Goal: Task Accomplishment & Management: Manage account settings

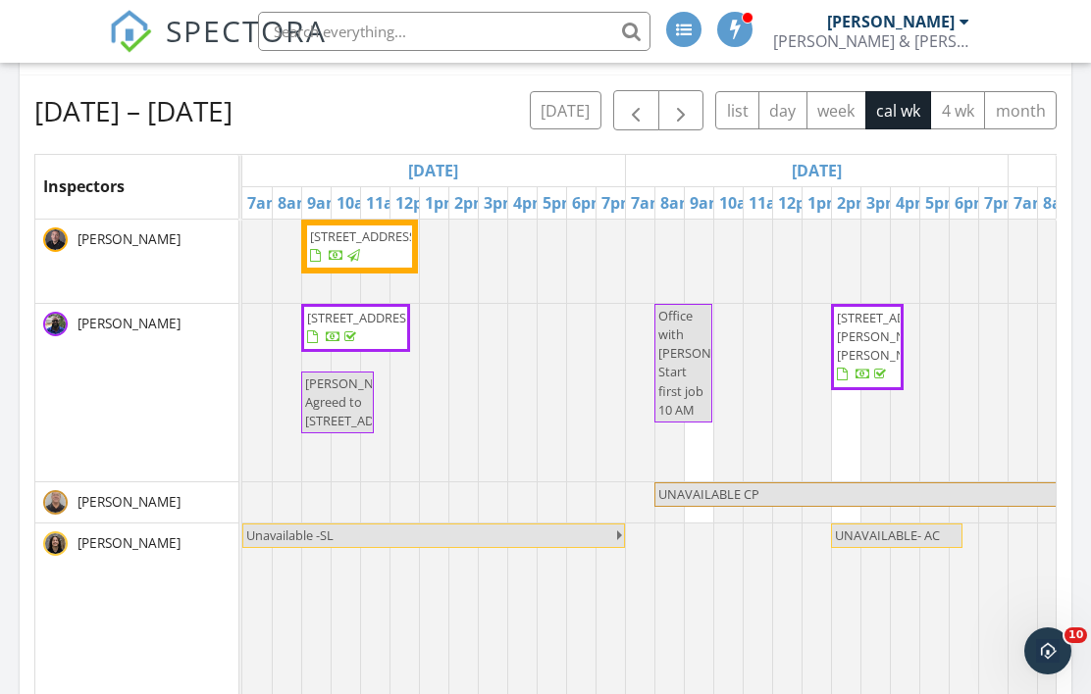
scroll to position [1590, 1092]
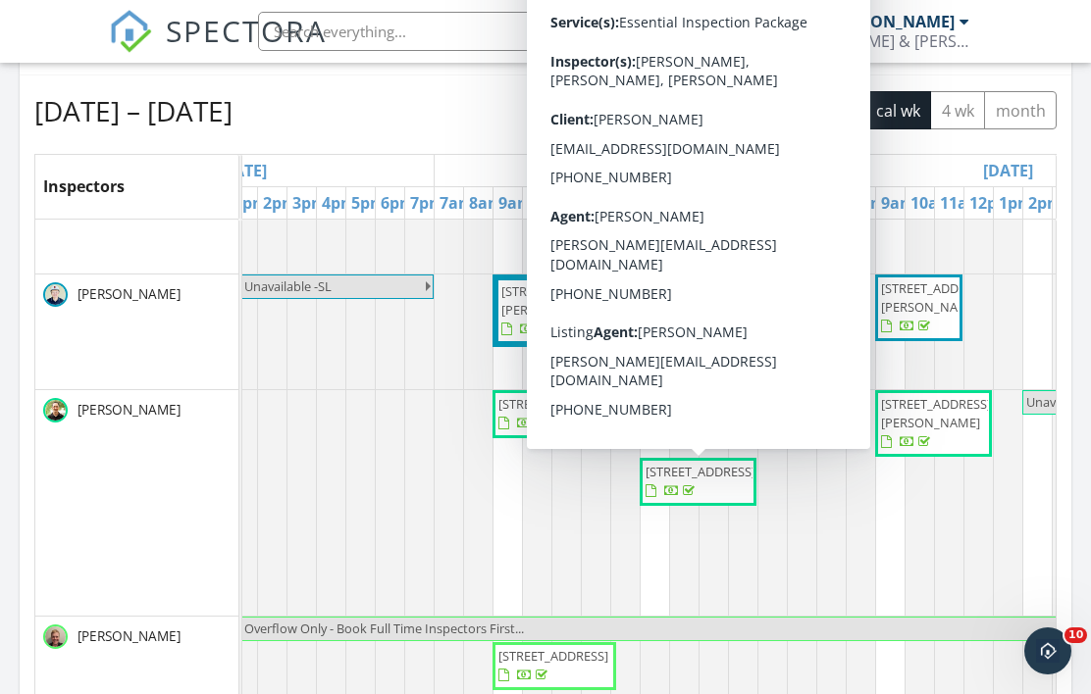
click at [701, 481] on span "[STREET_ADDRESS]" at bounding box center [700, 472] width 110 height 18
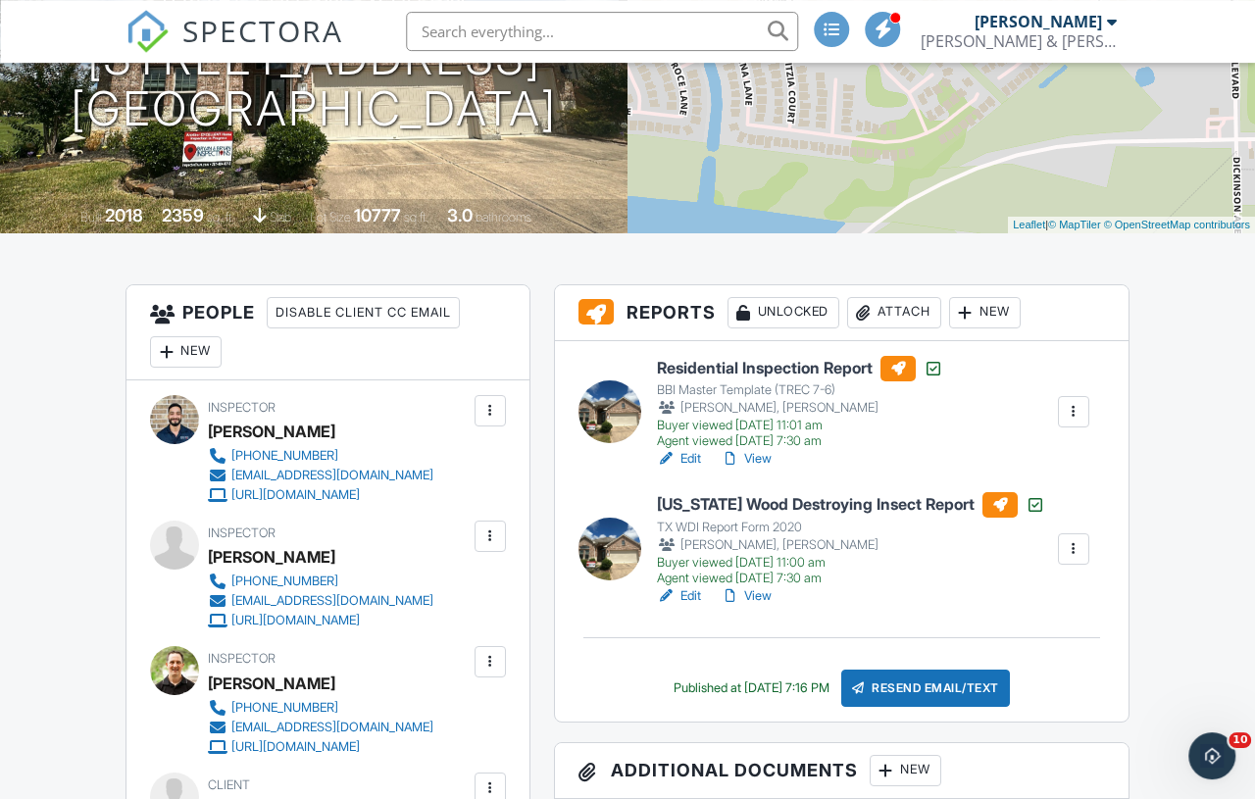
scroll to position [405, 17]
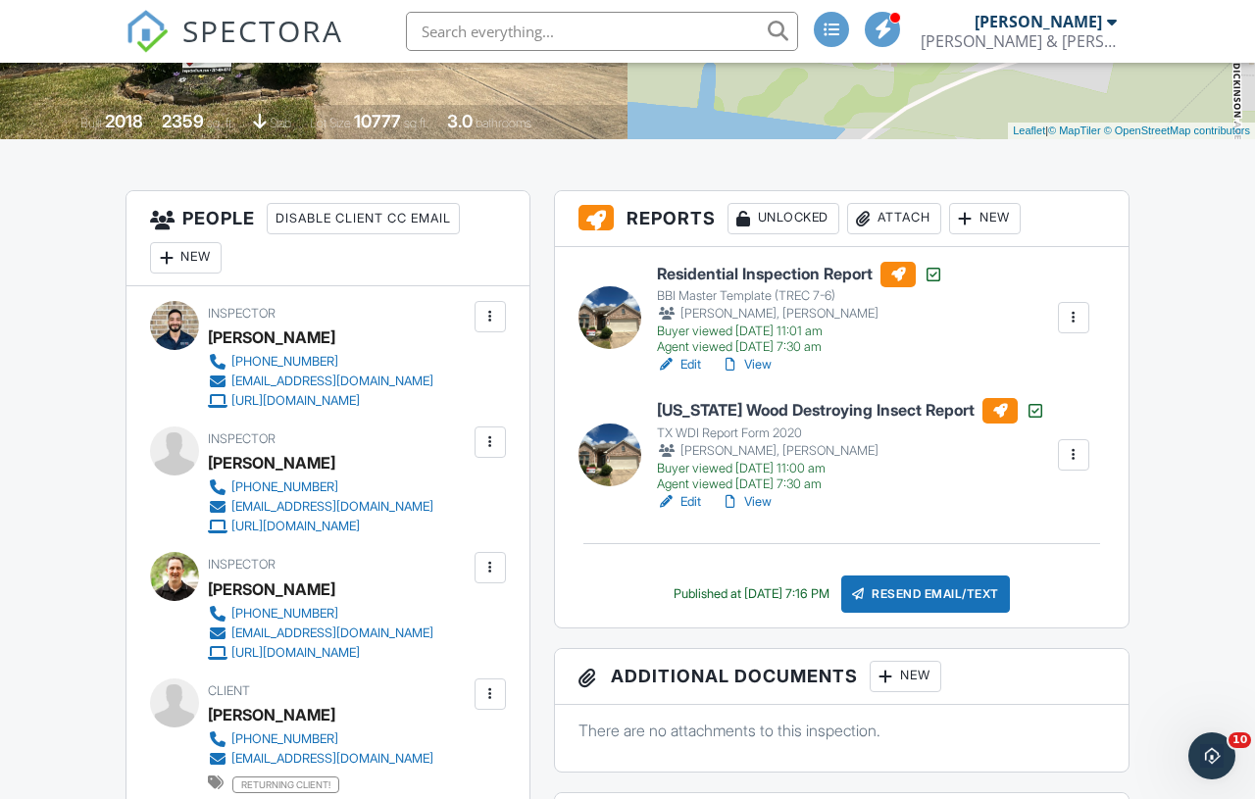
click at [752, 364] on link "View" at bounding box center [746, 365] width 51 height 20
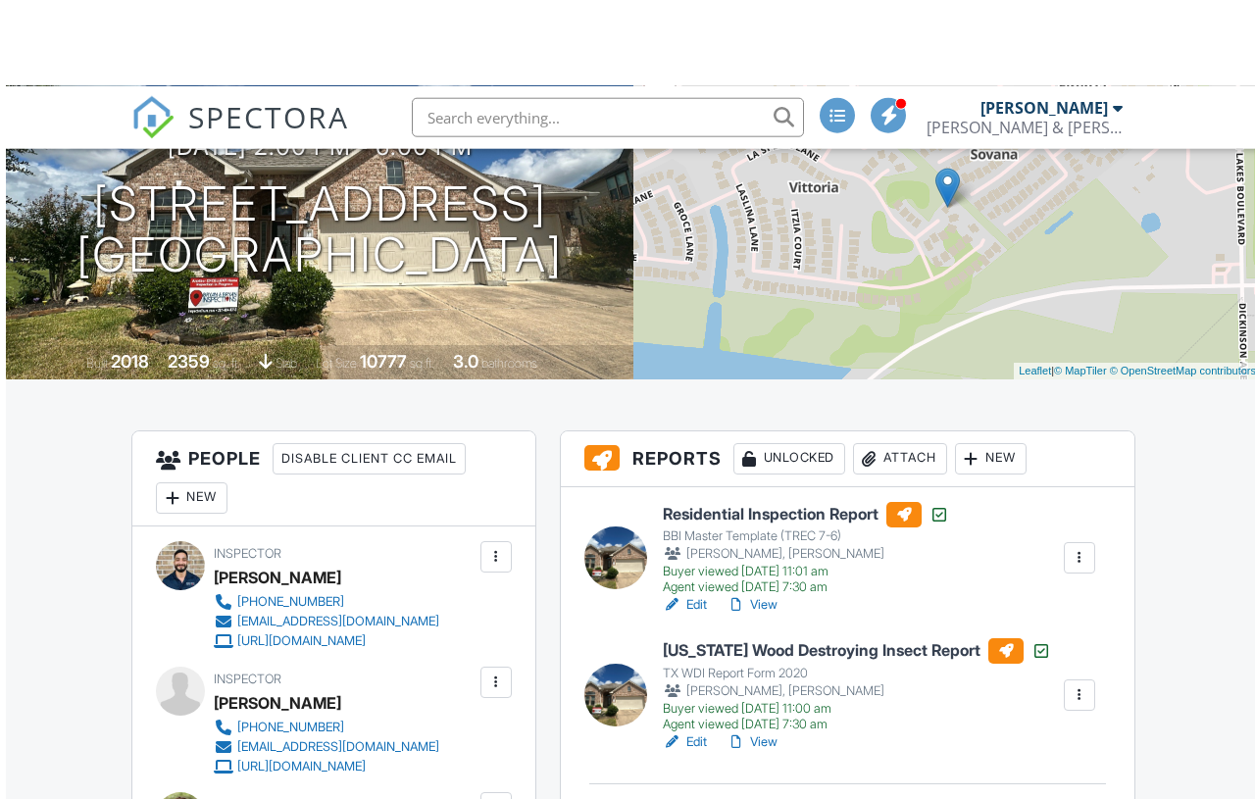
scroll to position [167, 0]
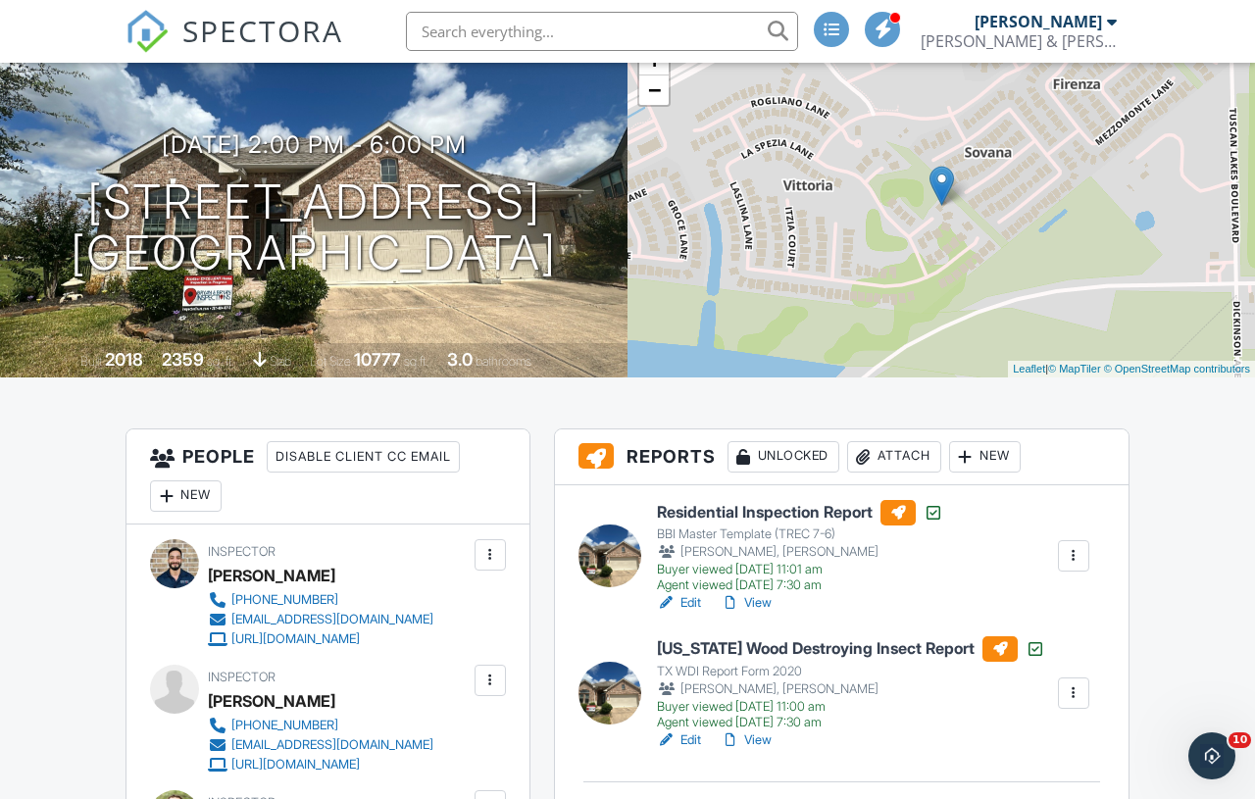
click at [765, 601] on link "View" at bounding box center [746, 603] width 51 height 20
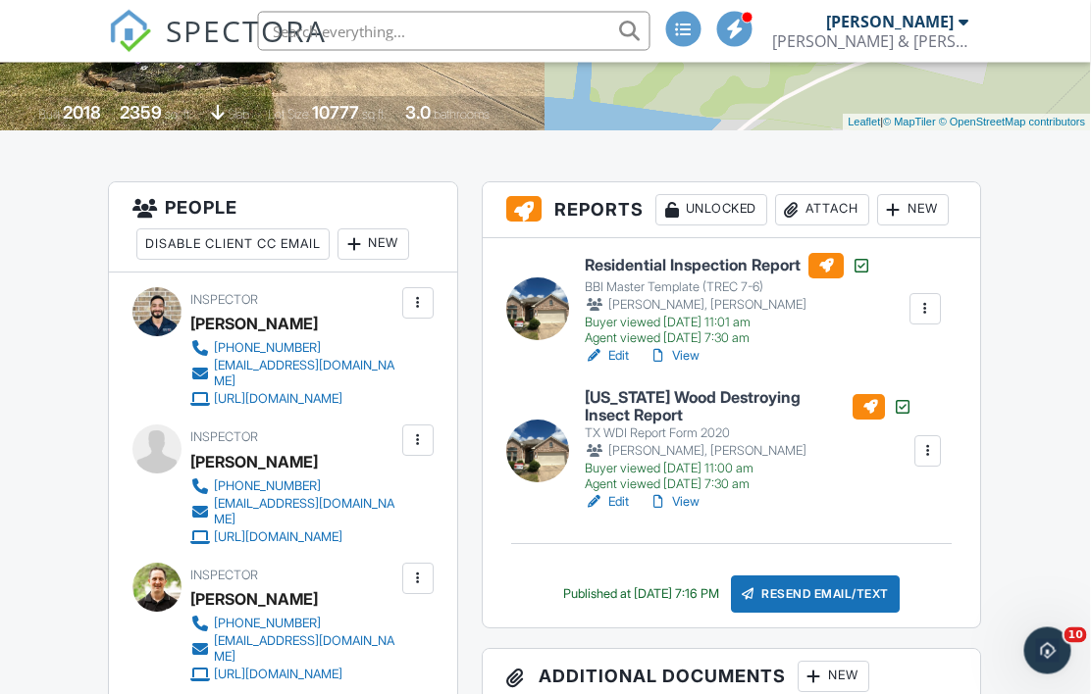
scroll to position [411, 60]
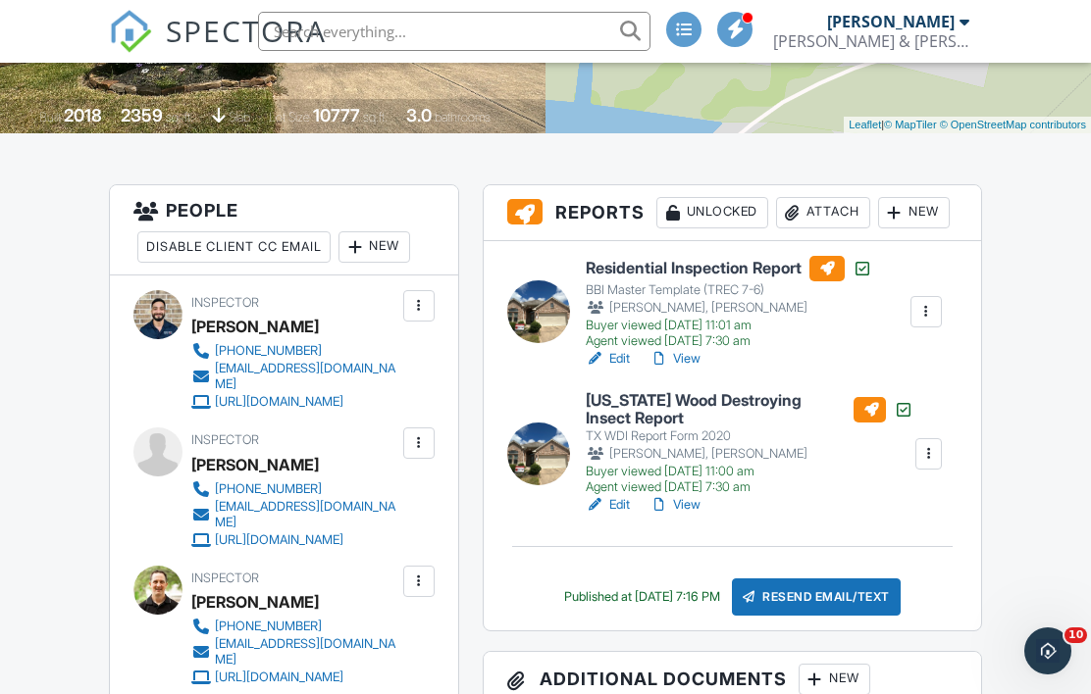
click at [649, 354] on link "View" at bounding box center [674, 359] width 51 height 20
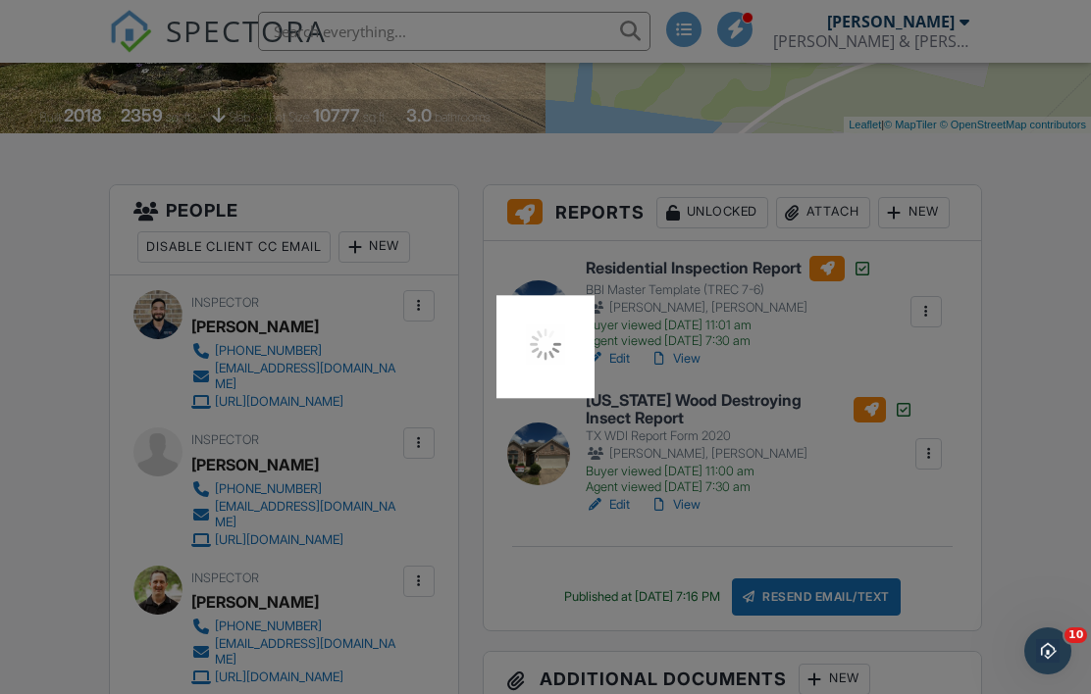
scroll to position [496, 60]
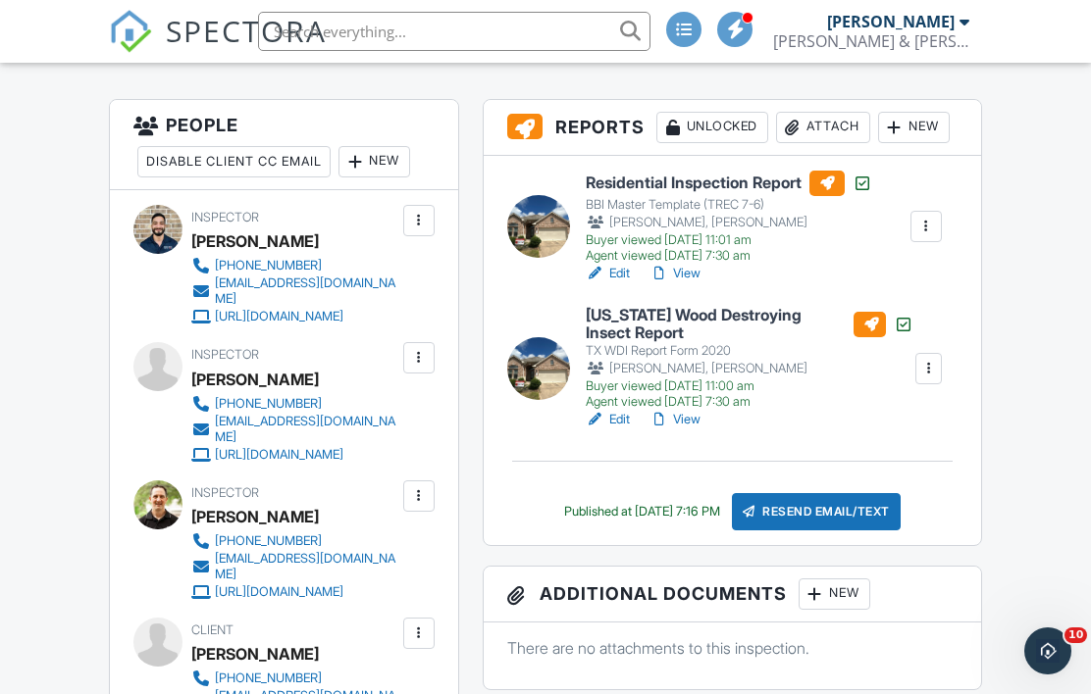
click at [649, 414] on link "View" at bounding box center [674, 420] width 51 height 20
click at [755, 514] on div "Resend Email/Text" at bounding box center [816, 511] width 169 height 37
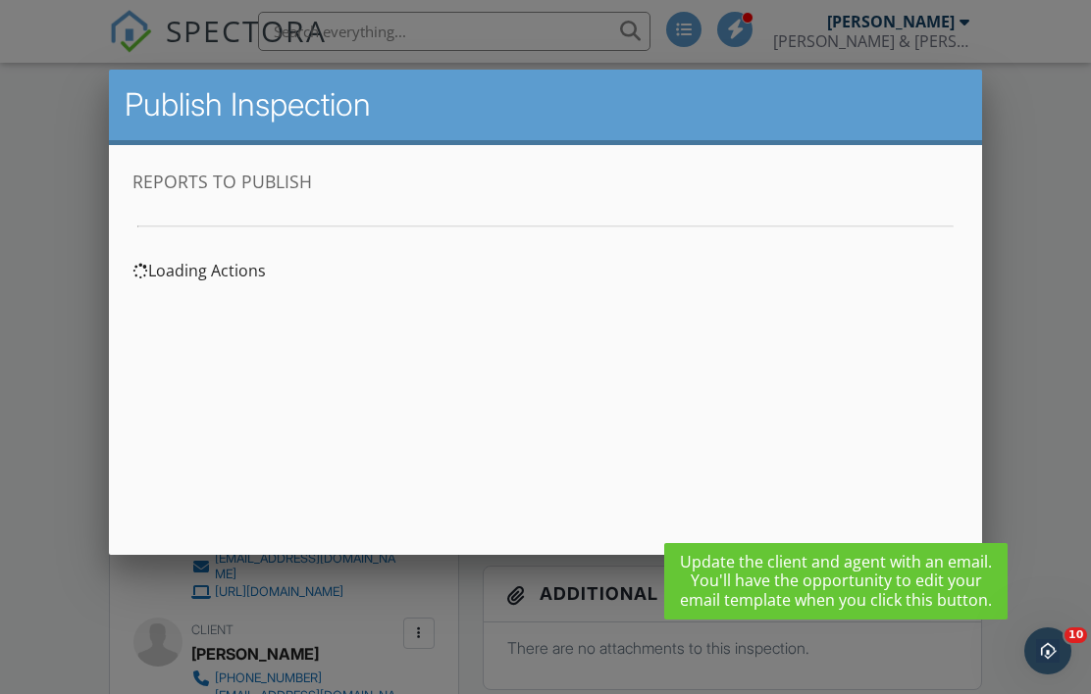
scroll to position [0, 0]
click at [1047, 337] on div at bounding box center [545, 336] width 1091 height 868
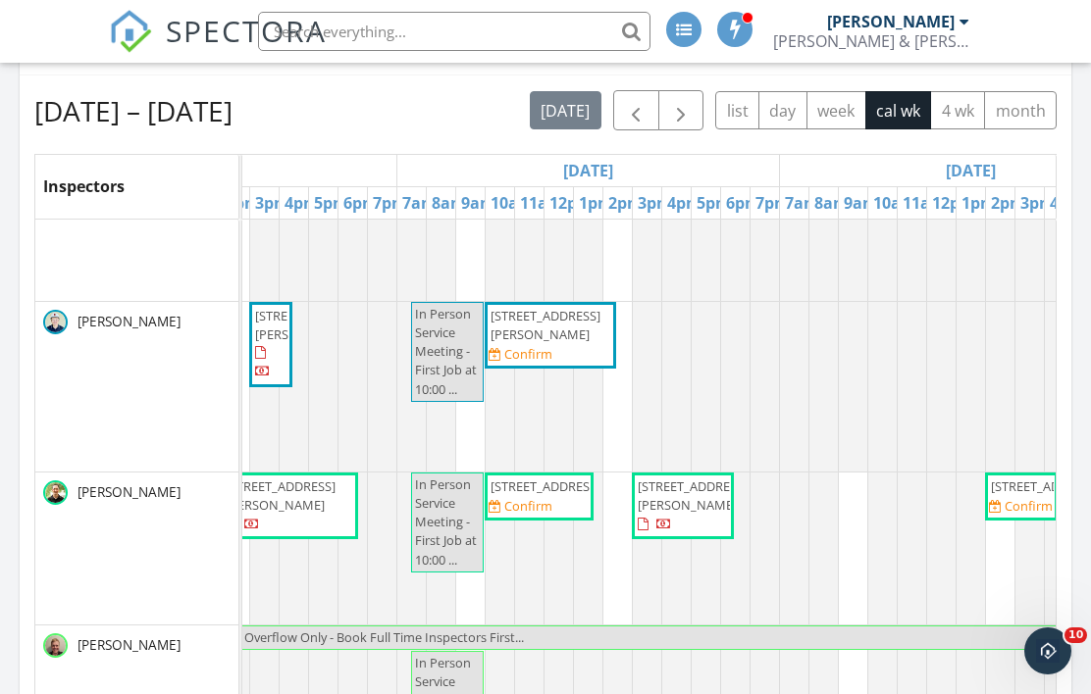
scroll to position [786, 0]
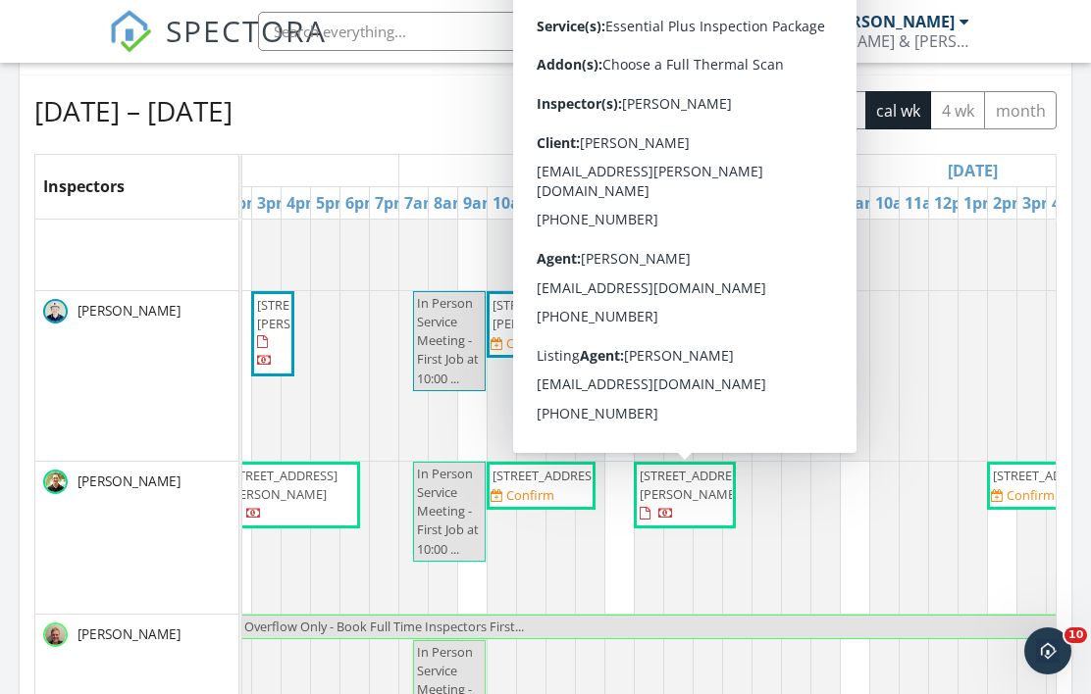
click at [678, 489] on span "1017 Roberts St, Houston 77003" at bounding box center [694, 485] width 110 height 36
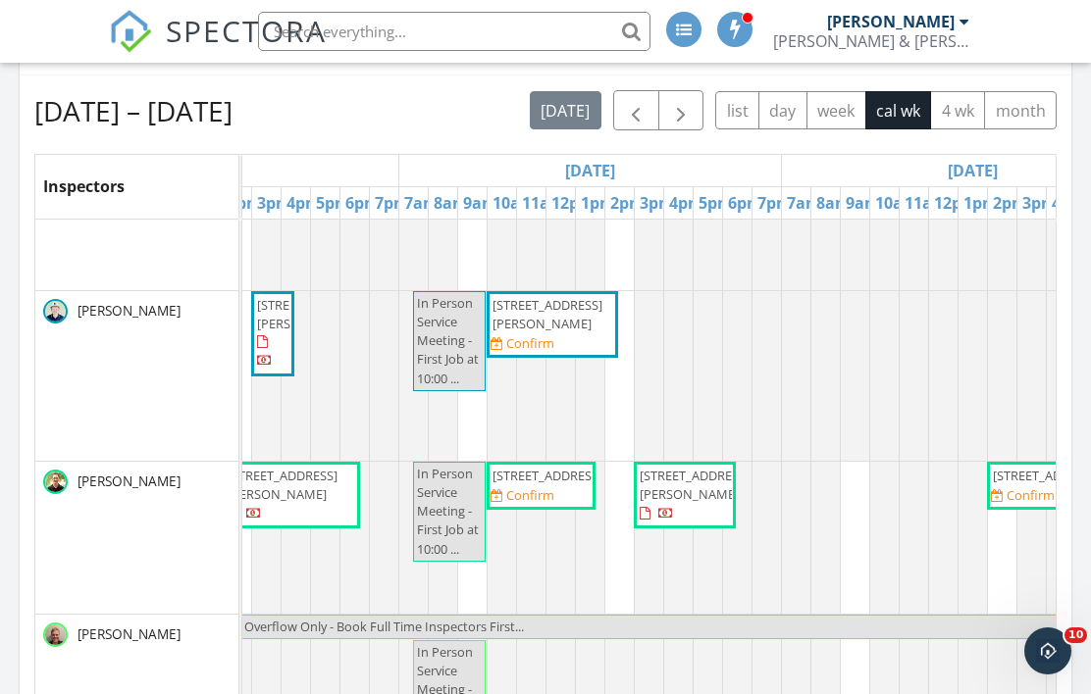
click at [783, 530] on div at bounding box center [737, 538] width 206 height 152
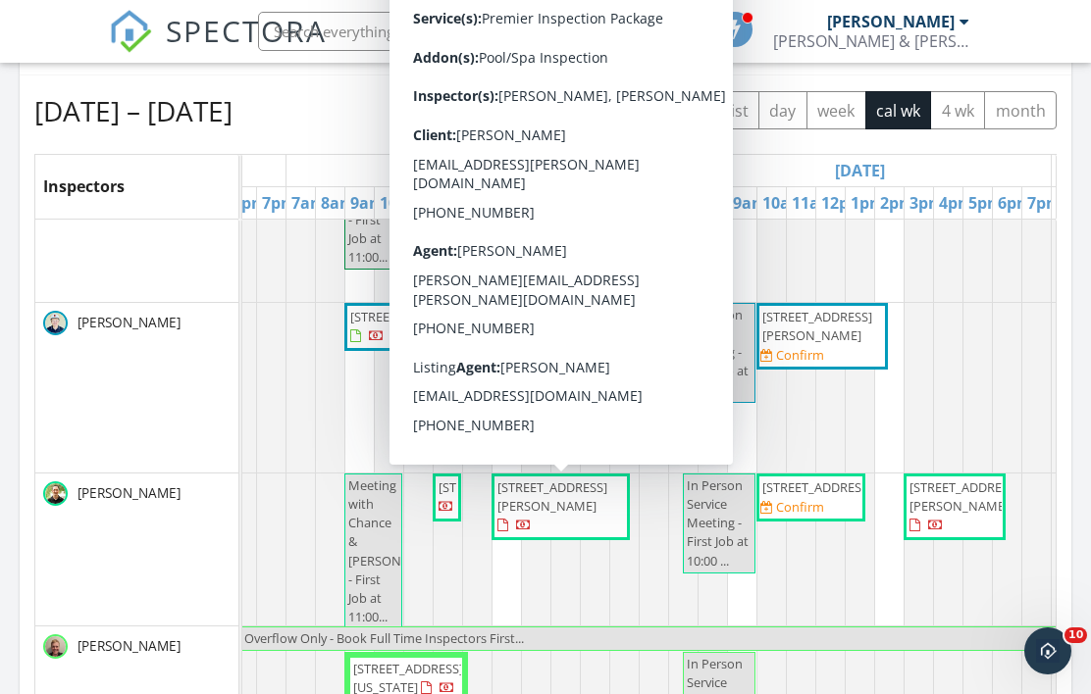
click at [566, 499] on span "2418 Lexford Ln, Houston 77080" at bounding box center [552, 497] width 110 height 36
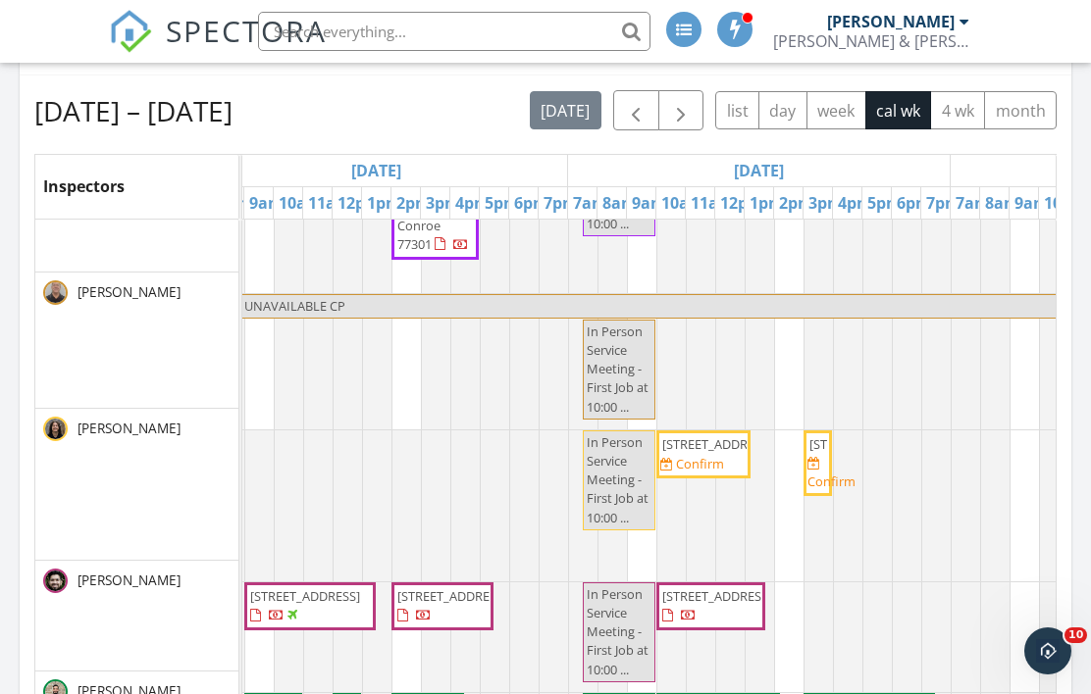
scroll to position [0, 0]
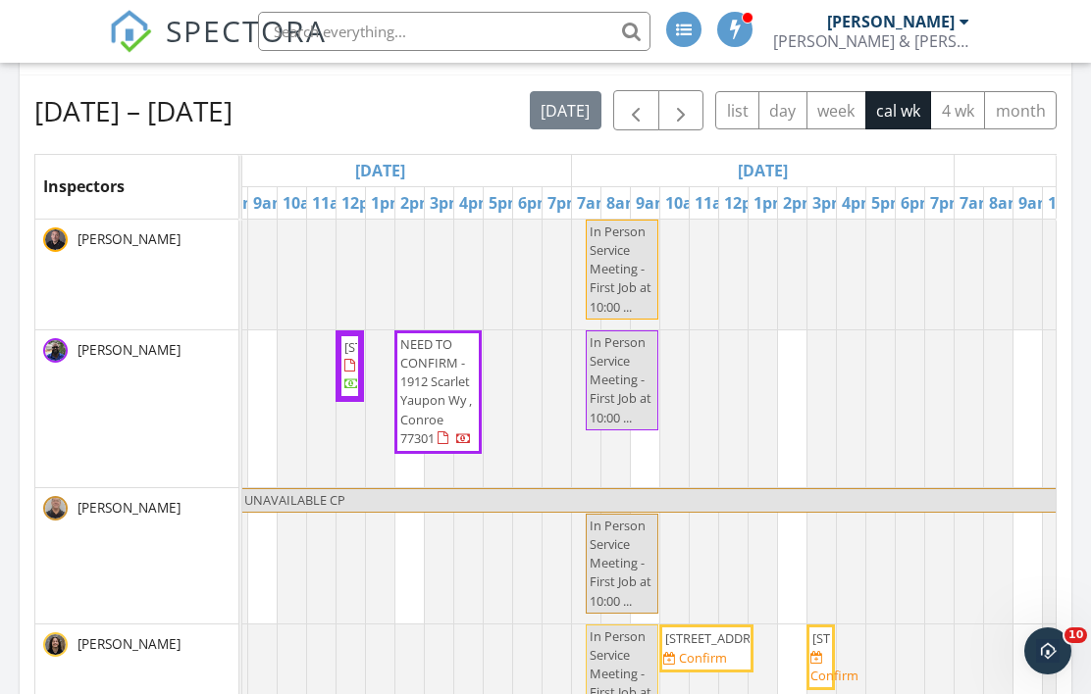
click at [684, 116] on span "button" at bounding box center [681, 111] width 24 height 24
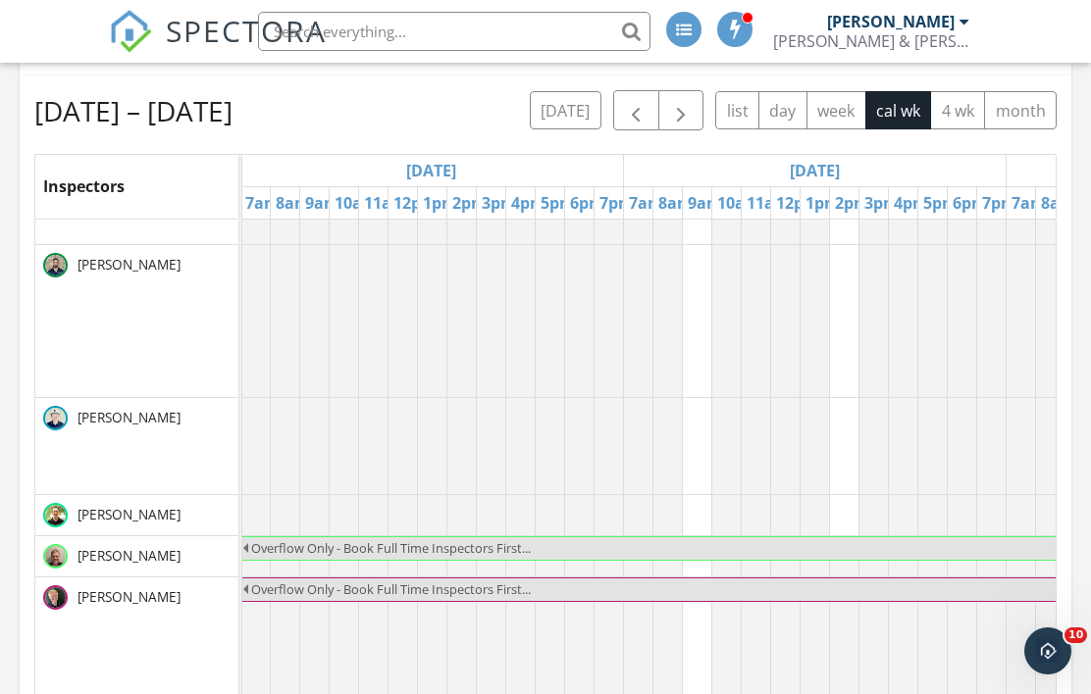
click at [637, 112] on span "button" at bounding box center [636, 111] width 24 height 24
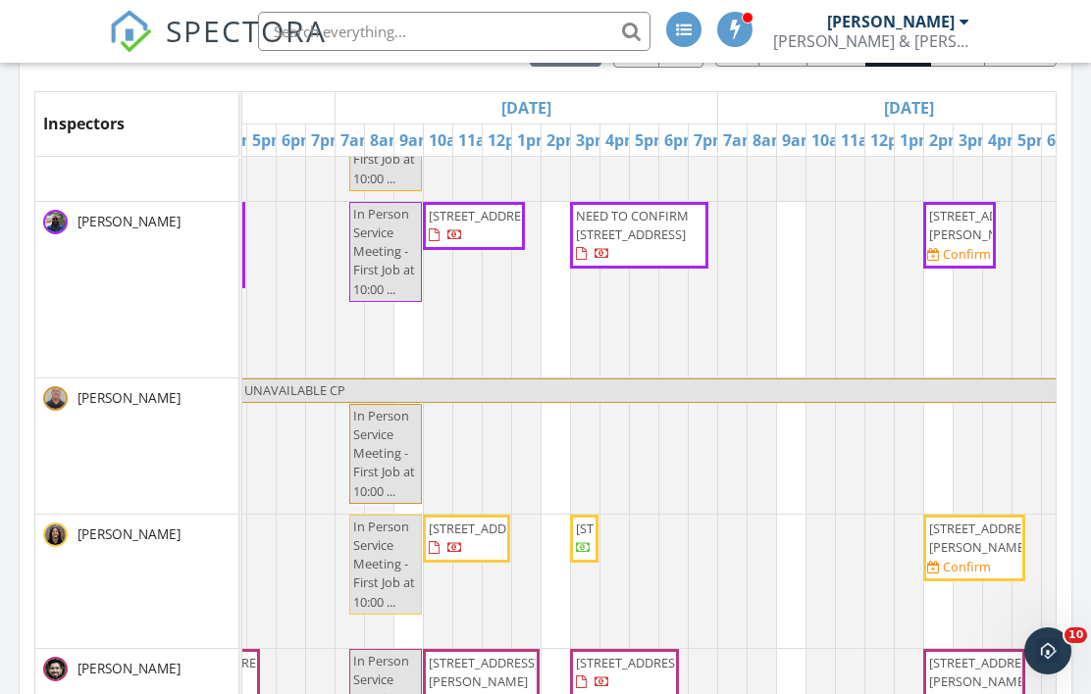
scroll to position [1590, 1092]
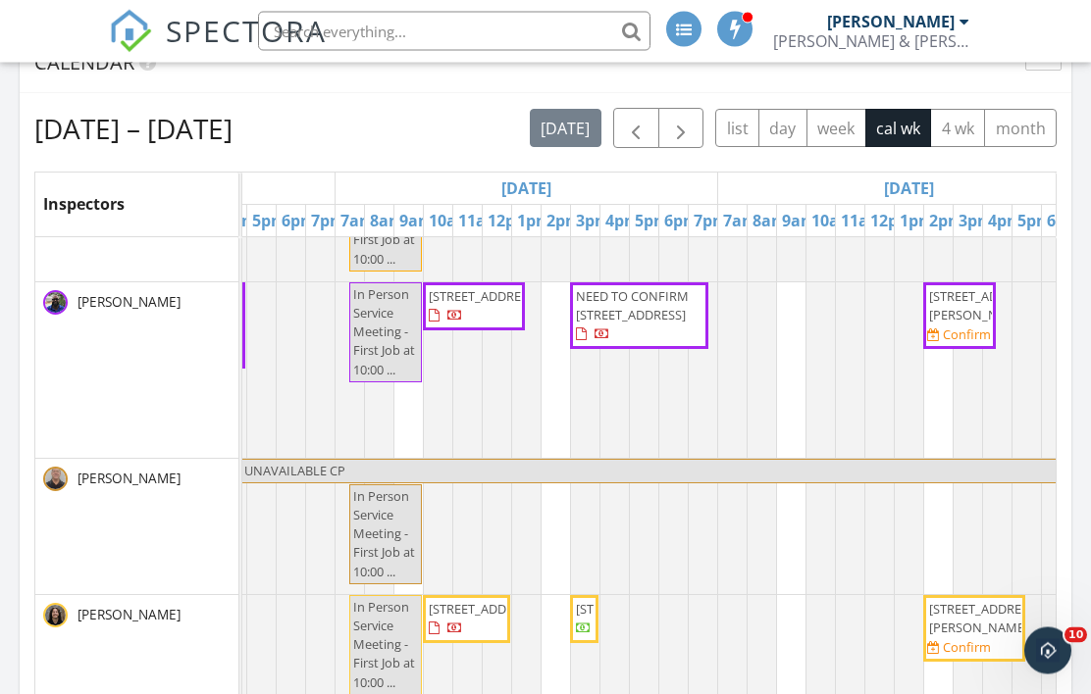
click at [633, 131] on span "button" at bounding box center [636, 130] width 24 height 24
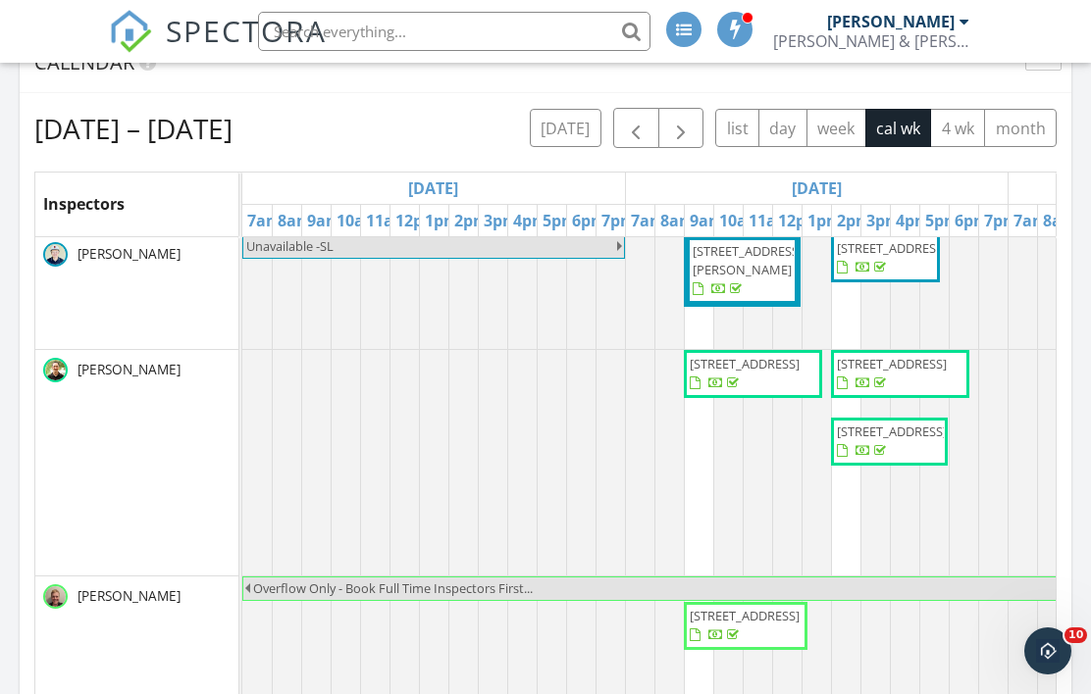
scroll to position [972, 0]
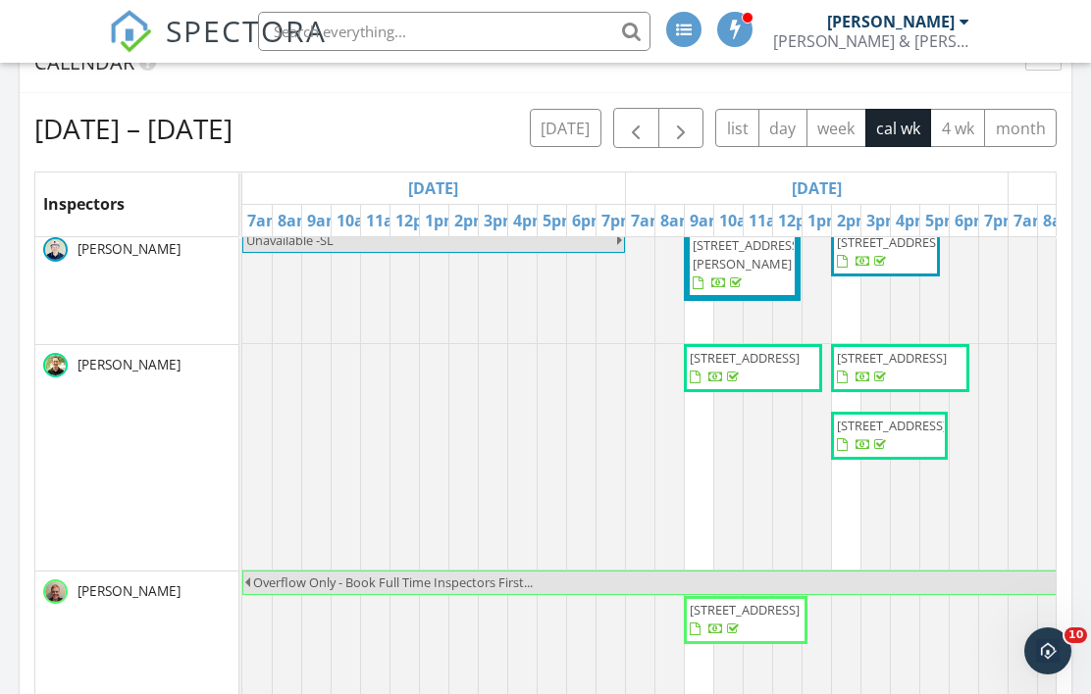
click at [613, 129] on button "button" at bounding box center [636, 128] width 46 height 40
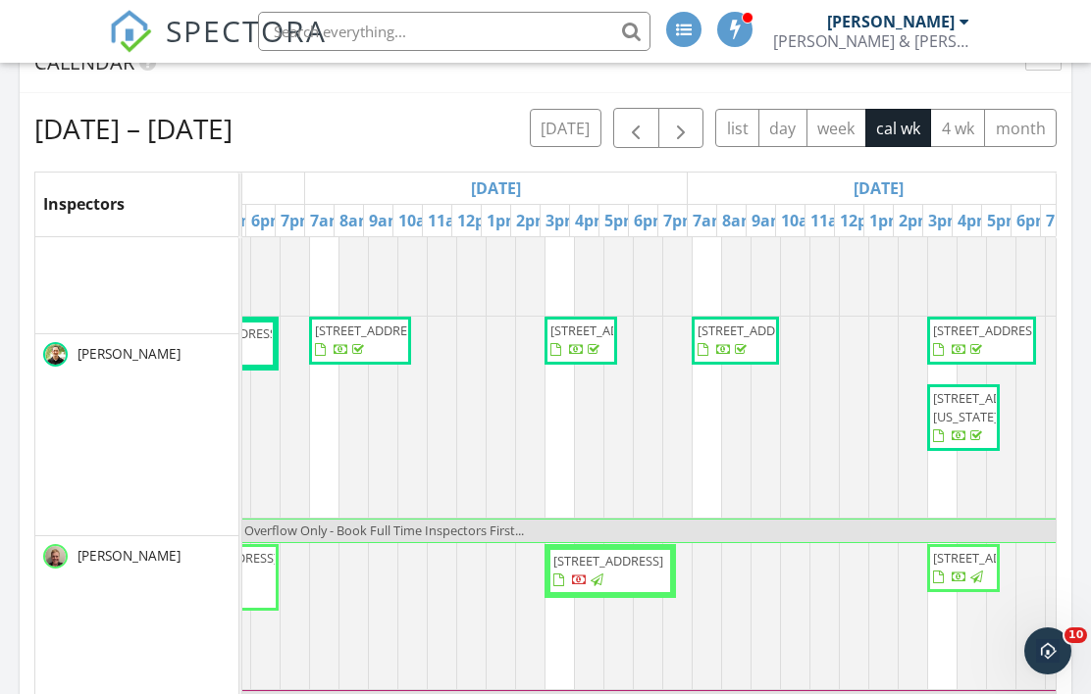
scroll to position [0, 694]
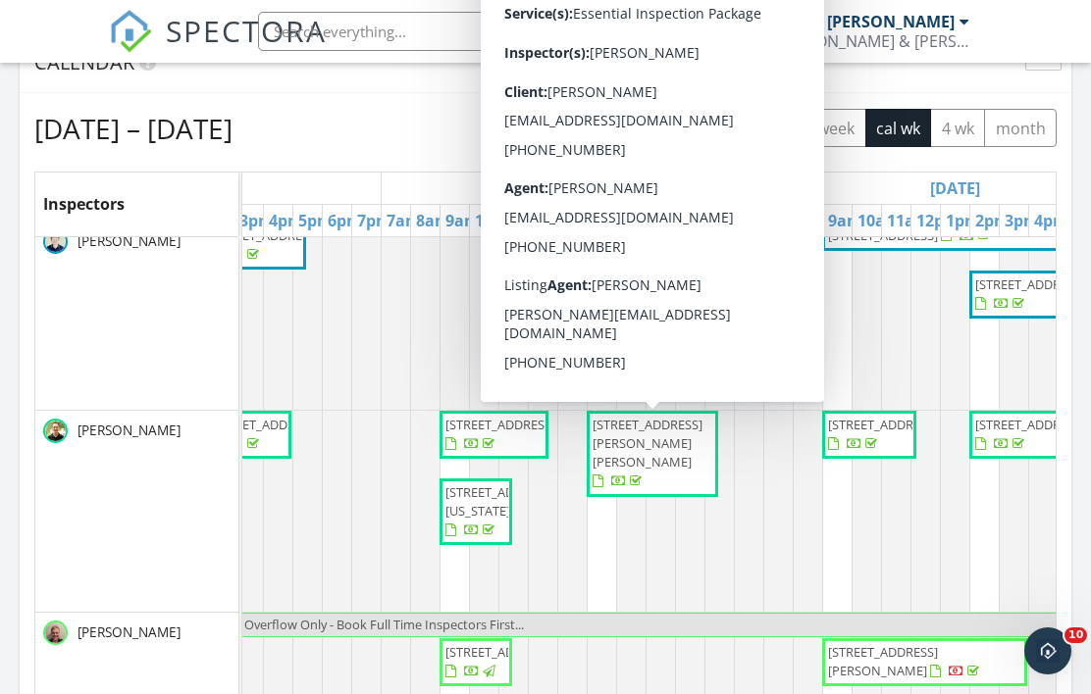
click at [666, 442] on span "3311 Wimberly Pl Ln, Katy 77494" at bounding box center [647, 443] width 110 height 55
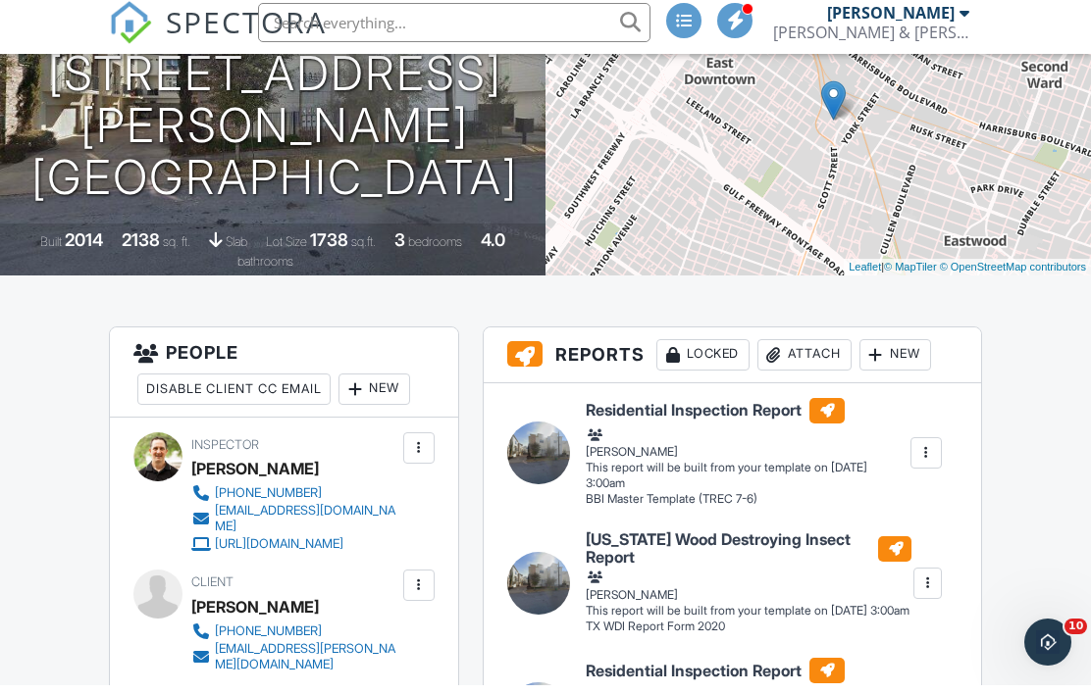
scroll to position [270, 0]
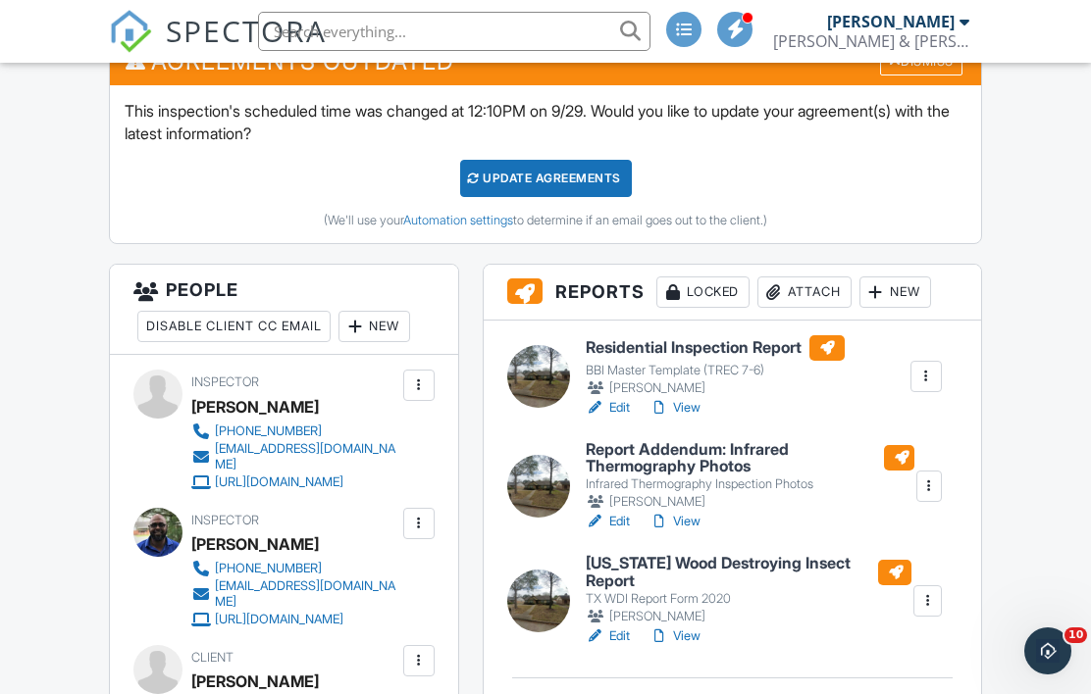
click at [420, 382] on div at bounding box center [419, 386] width 20 height 20
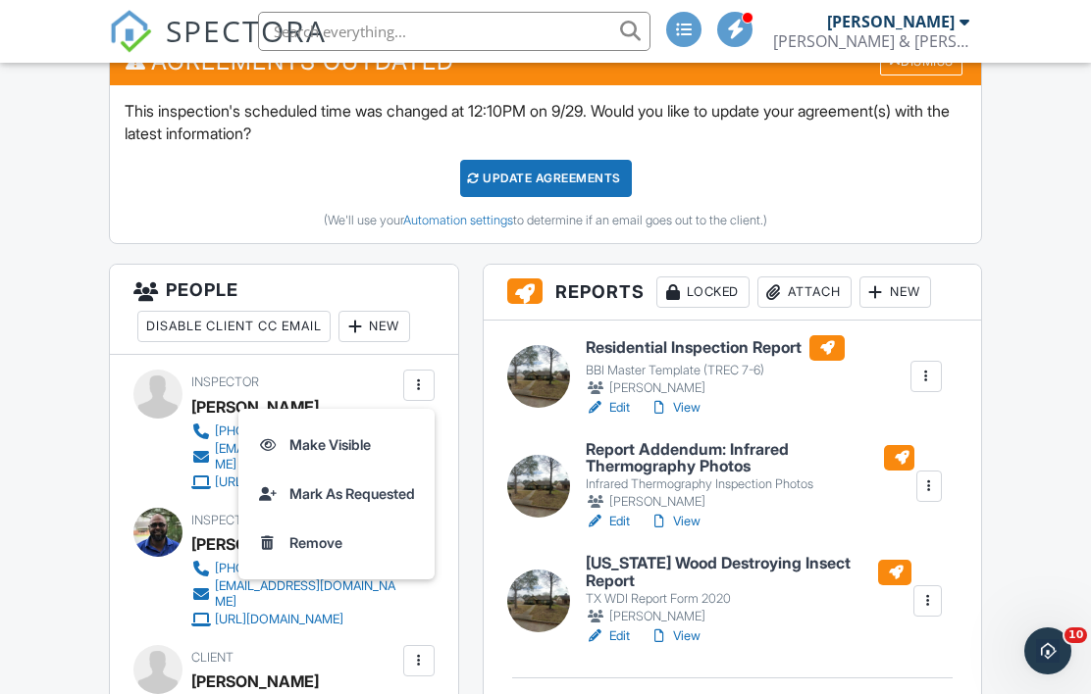
click at [319, 542] on li "Remove" at bounding box center [336, 543] width 173 height 49
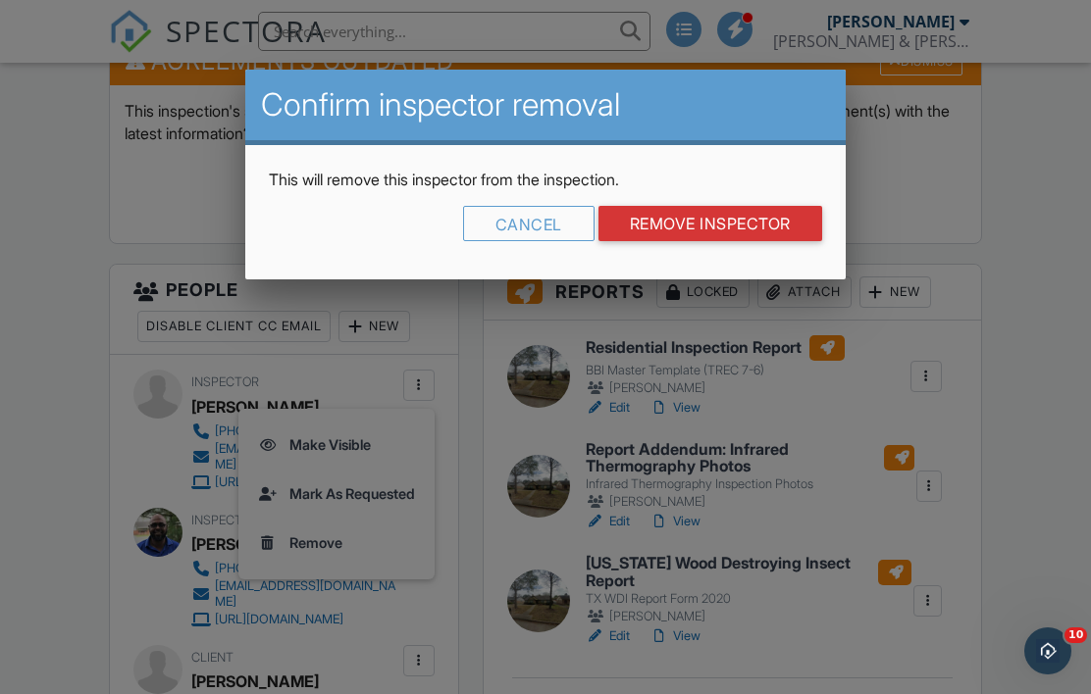
click at [704, 234] on input "Remove Inspector" at bounding box center [710, 223] width 224 height 35
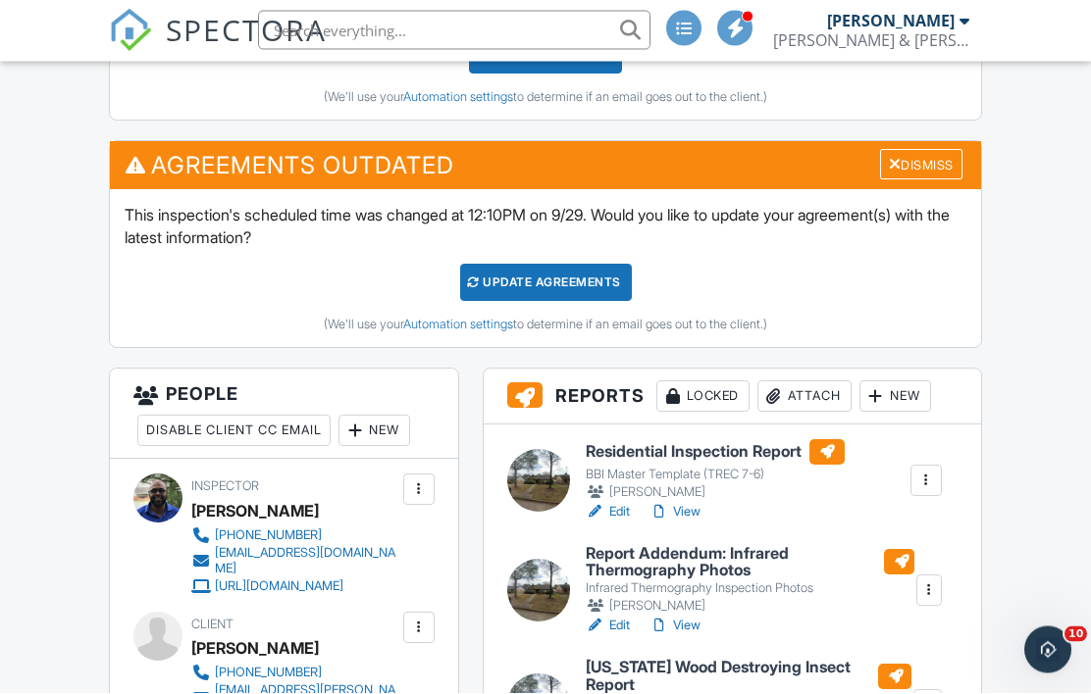
scroll to position [538, 0]
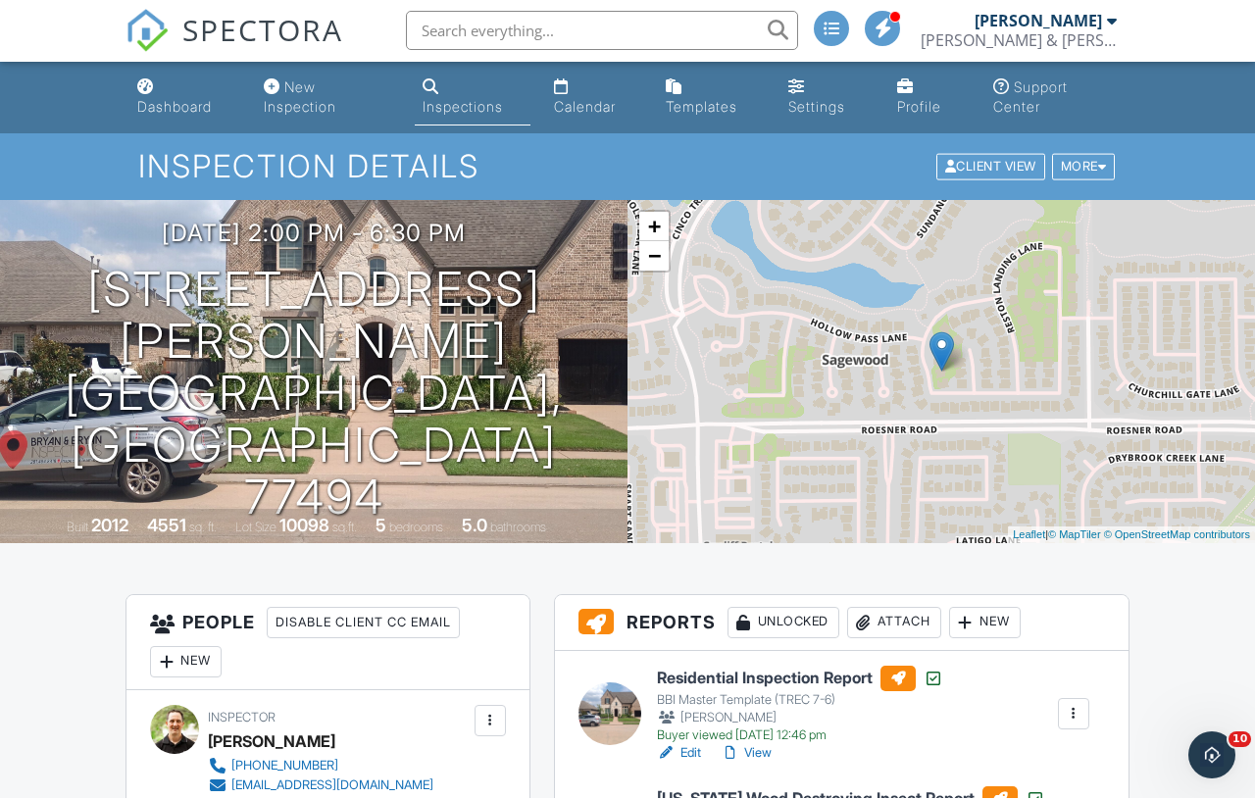
scroll to position [242, 0]
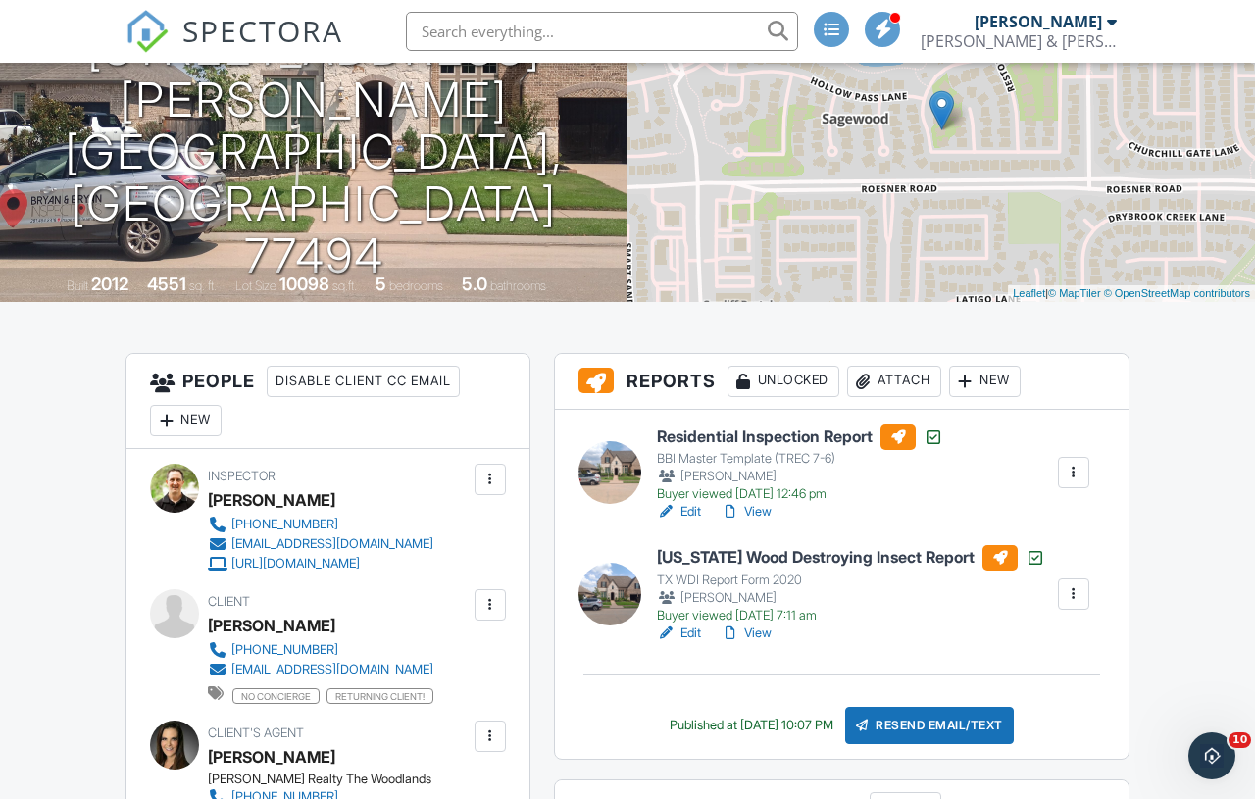
click at [772, 516] on link "View" at bounding box center [746, 512] width 51 height 20
